Goal: Navigation & Orientation: Find specific page/section

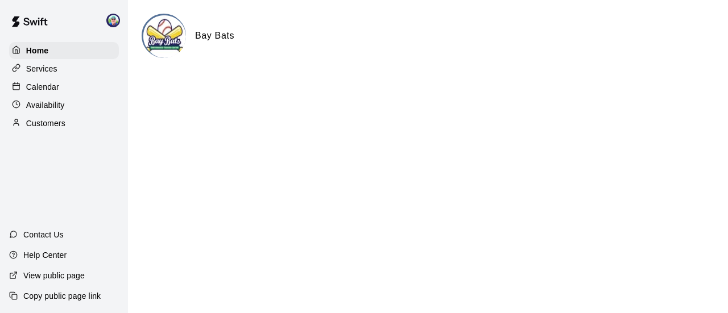
click at [34, 84] on p "Calendar" at bounding box center [42, 86] width 33 height 11
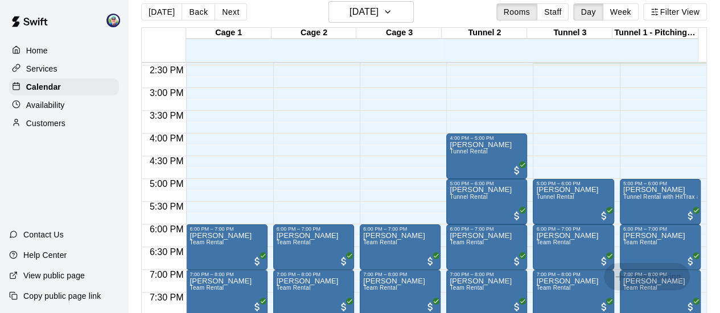
scroll to position [18, 0]
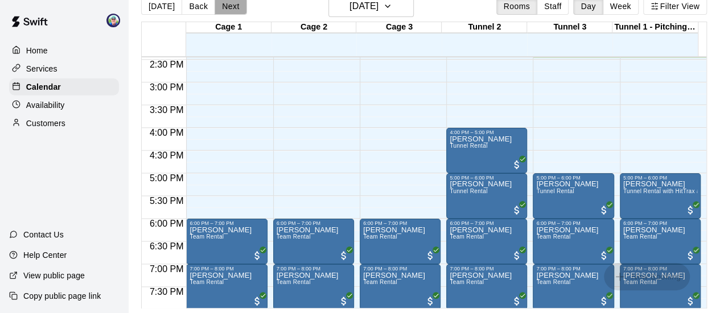
click at [229, 9] on button "Next" at bounding box center [230, 6] width 32 height 17
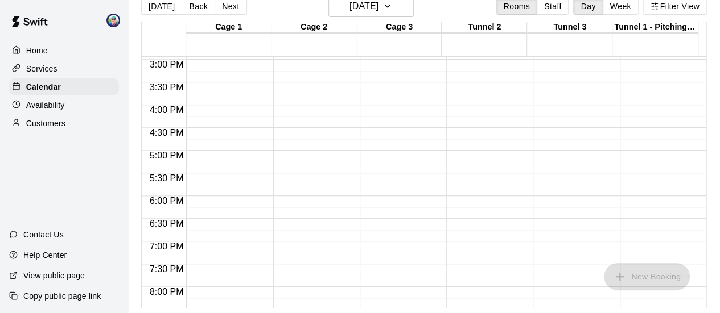
scroll to position [703, 0]
click at [228, 7] on button "Next" at bounding box center [230, 6] width 32 height 17
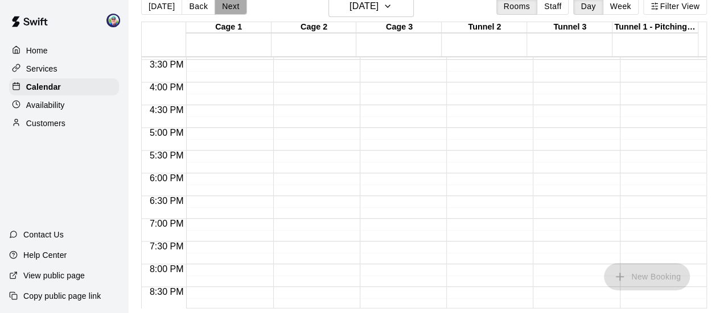
click at [228, 7] on button "Next" at bounding box center [230, 6] width 32 height 17
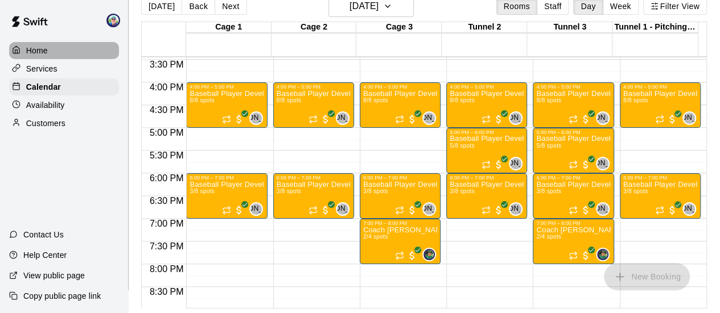
click at [34, 48] on p "Home" at bounding box center [37, 50] width 22 height 11
